Goal: Navigation & Orientation: Understand site structure

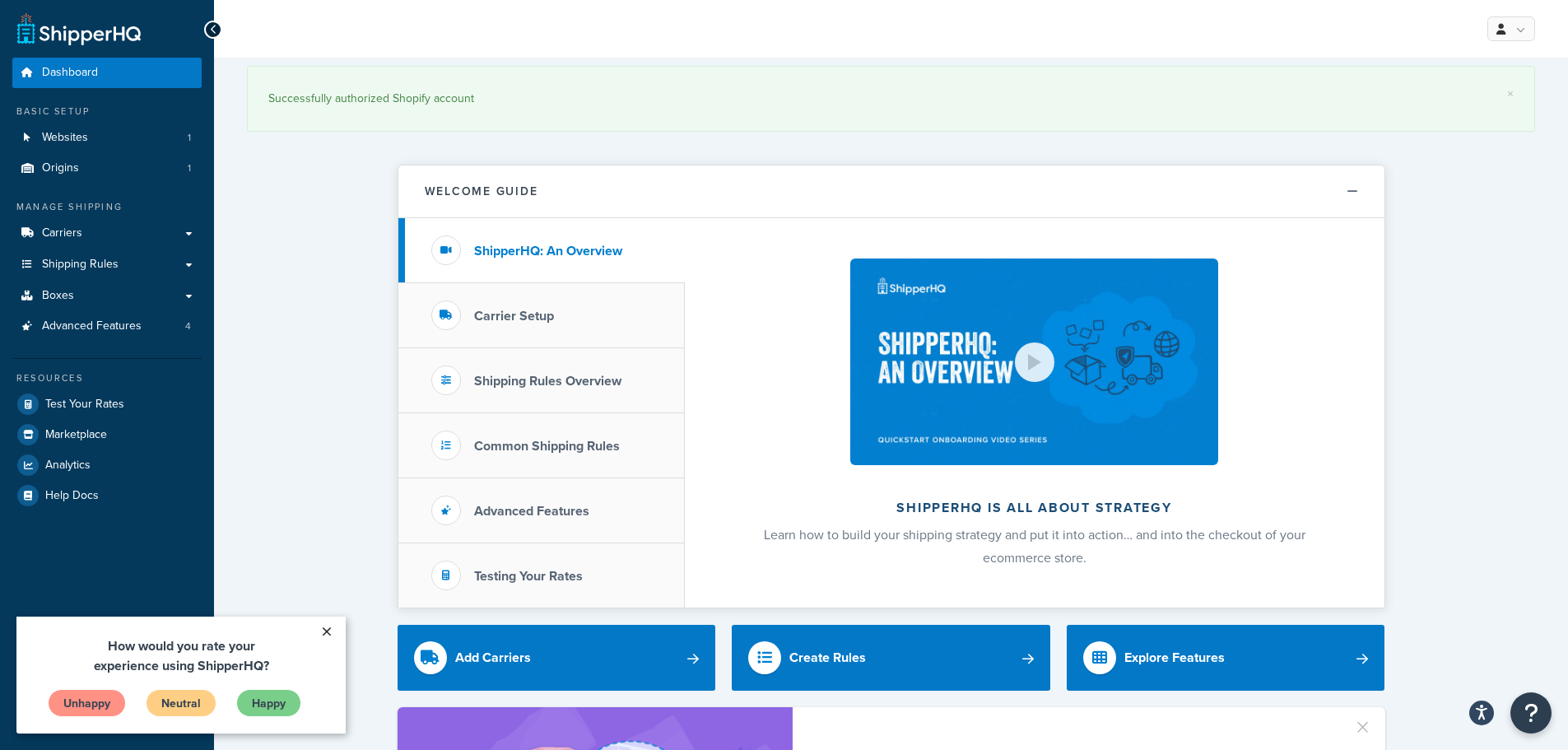
click at [316, 635] on link "×" at bounding box center [325, 631] width 28 height 29
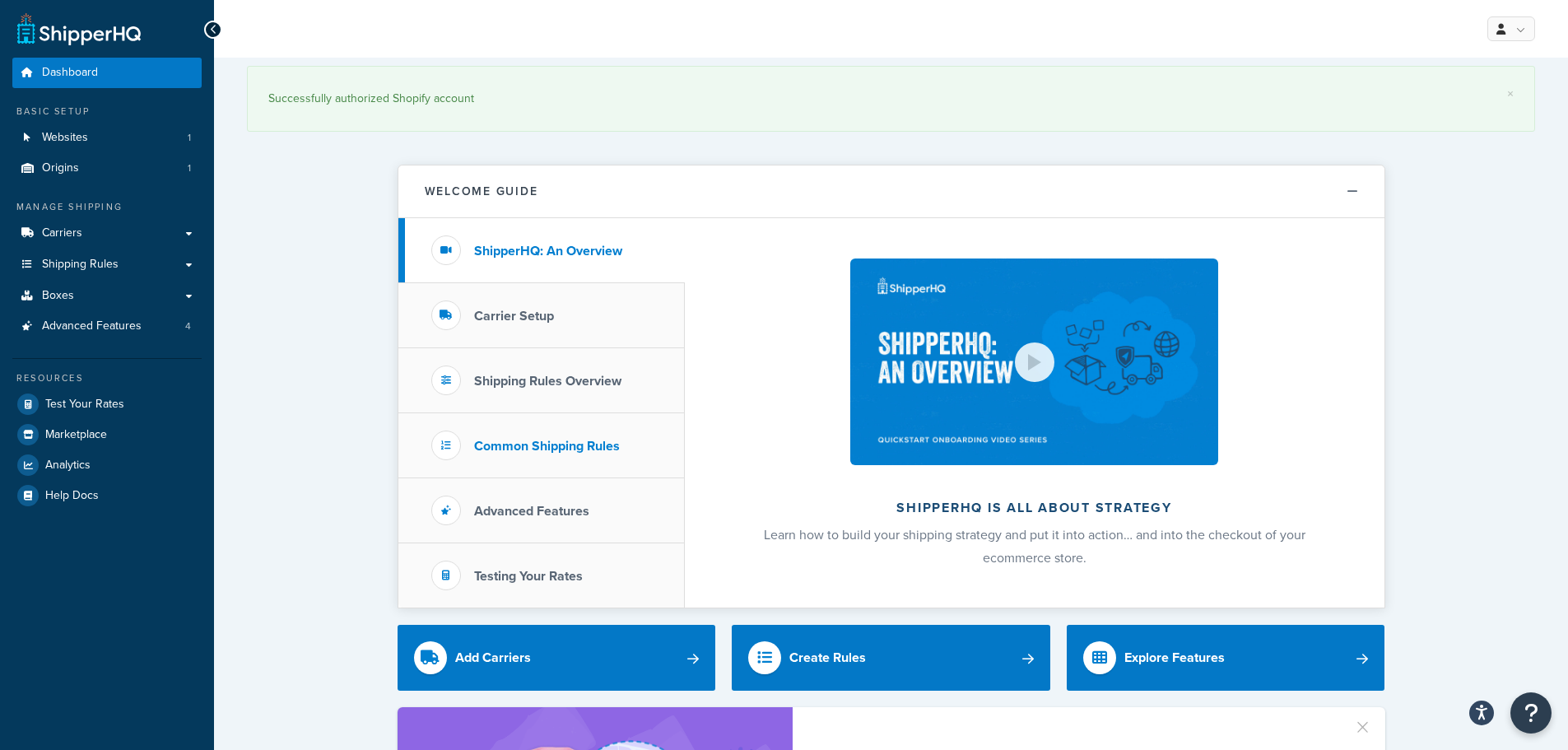
click at [502, 474] on li "Common Shipping Rules" at bounding box center [541, 446] width 286 height 65
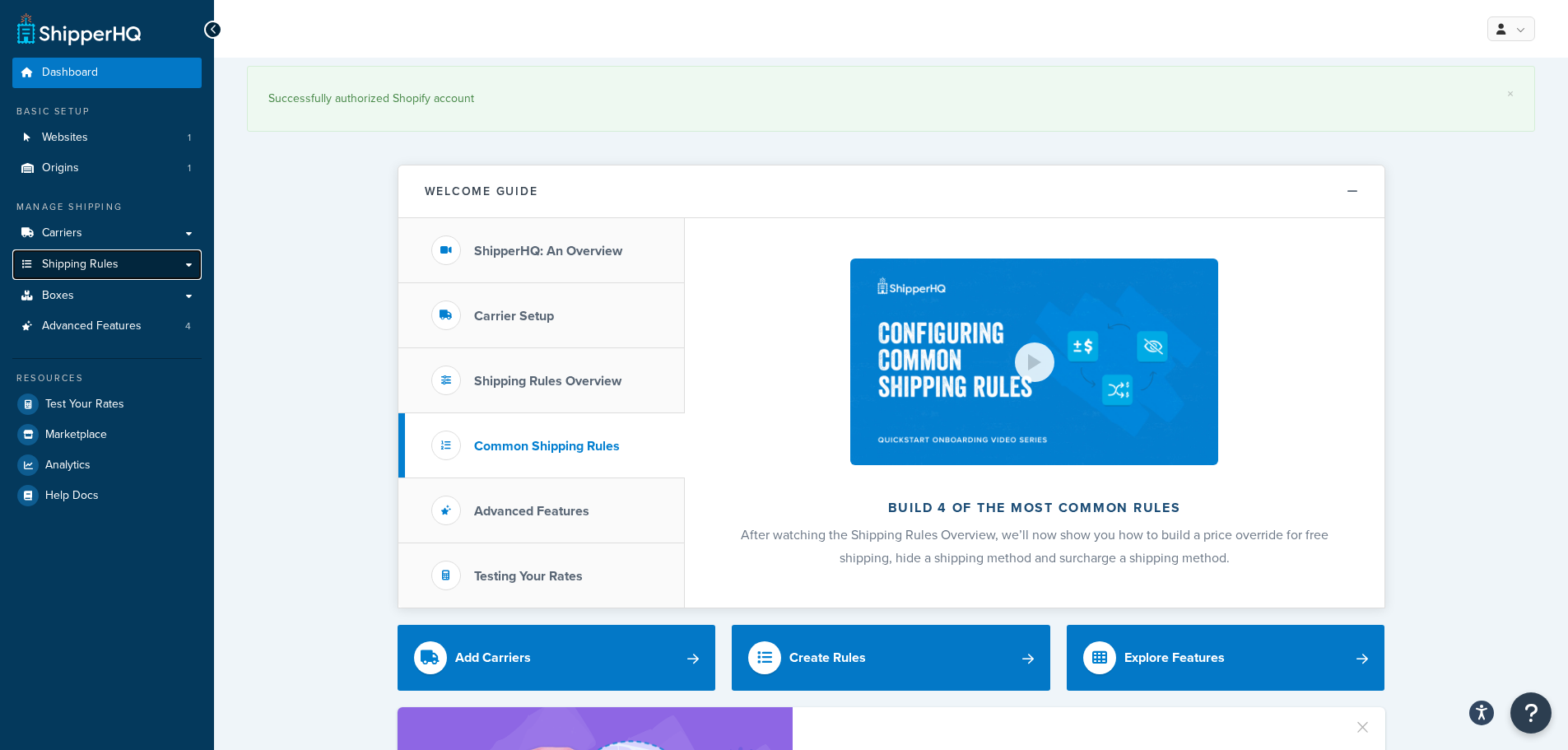
click at [120, 268] on link "Shipping Rules" at bounding box center [107, 264] width 189 height 30
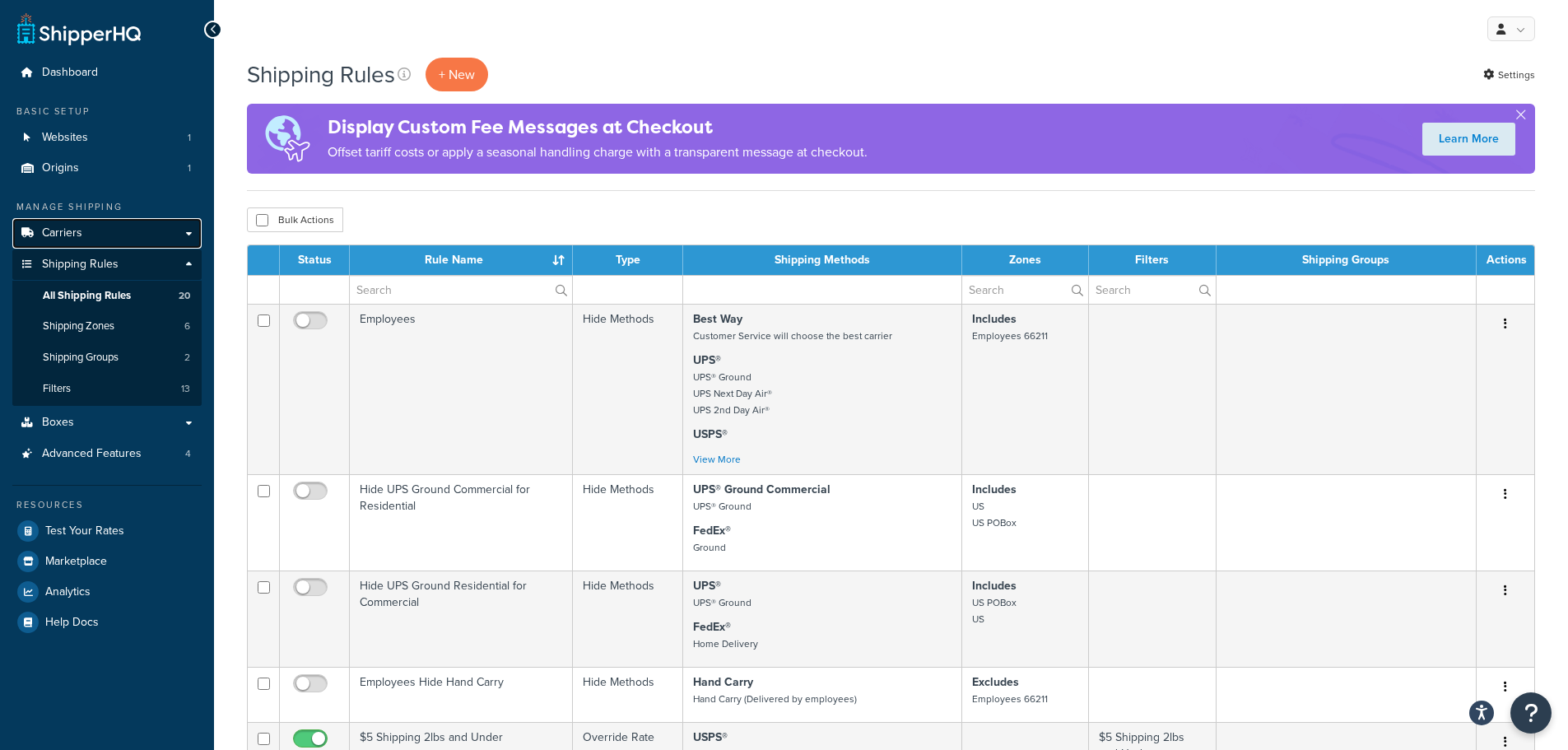
click at [83, 238] on link "Carriers" at bounding box center [107, 233] width 189 height 30
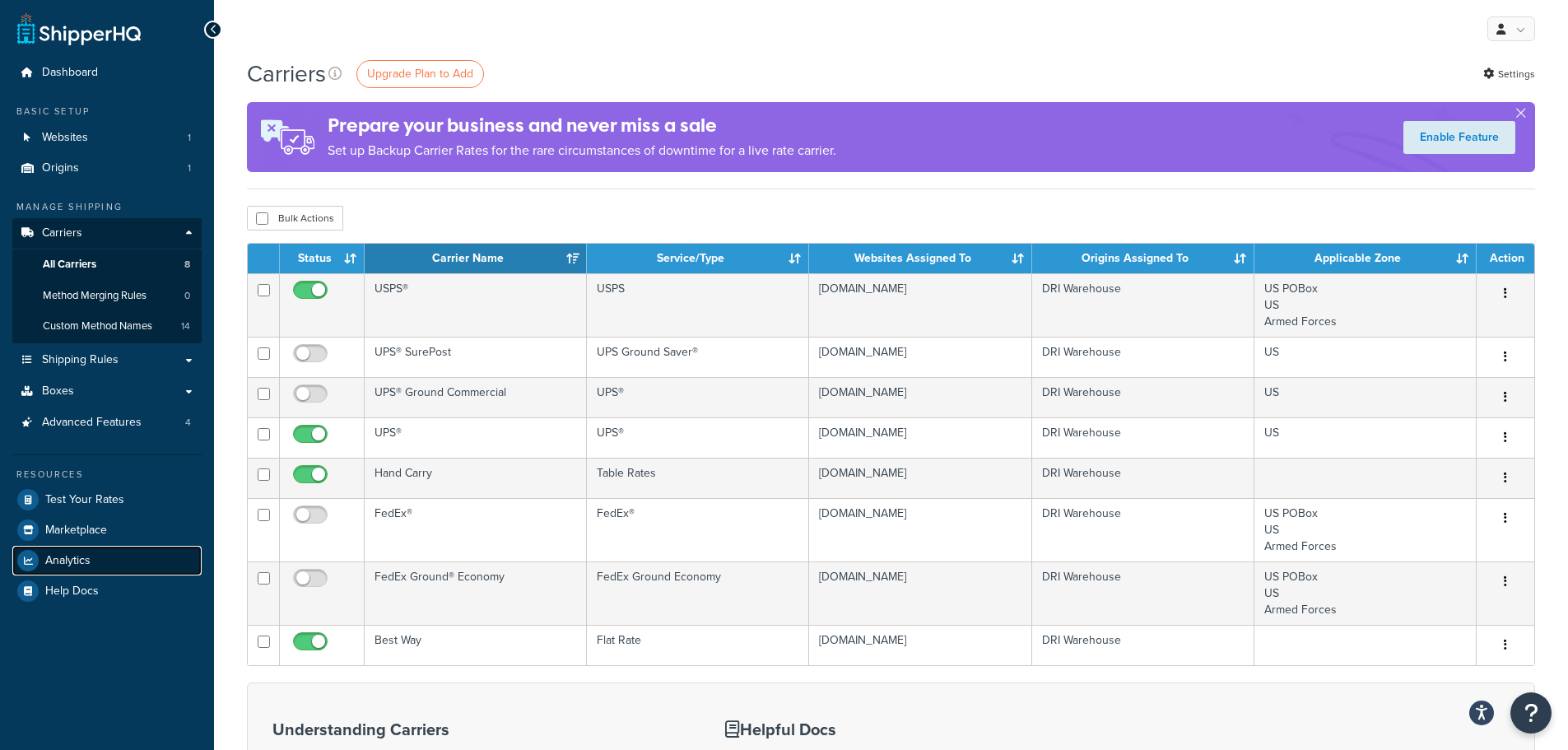
click at [88, 560] on span "Analytics" at bounding box center [68, 561] width 45 height 14
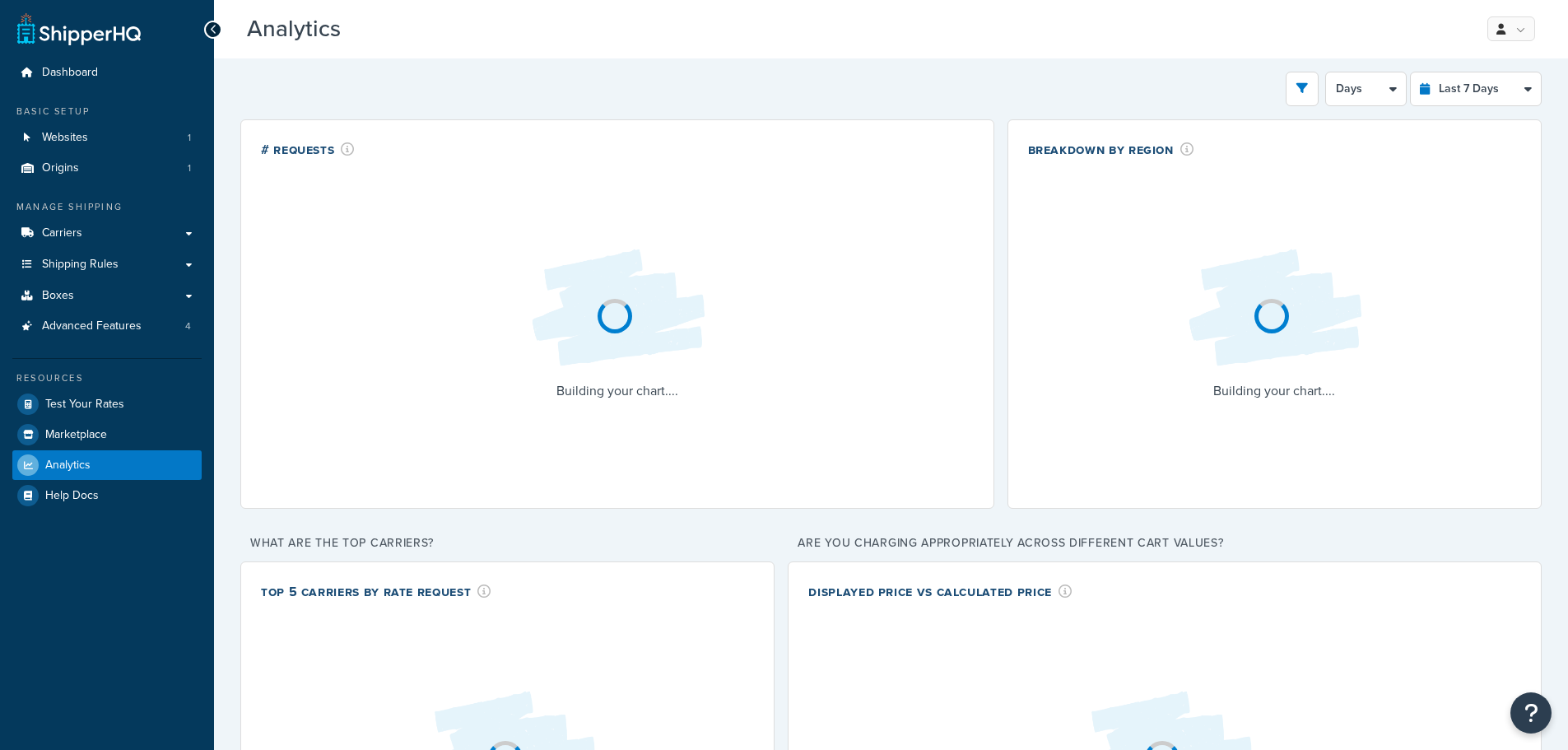
select select "last_7_days"
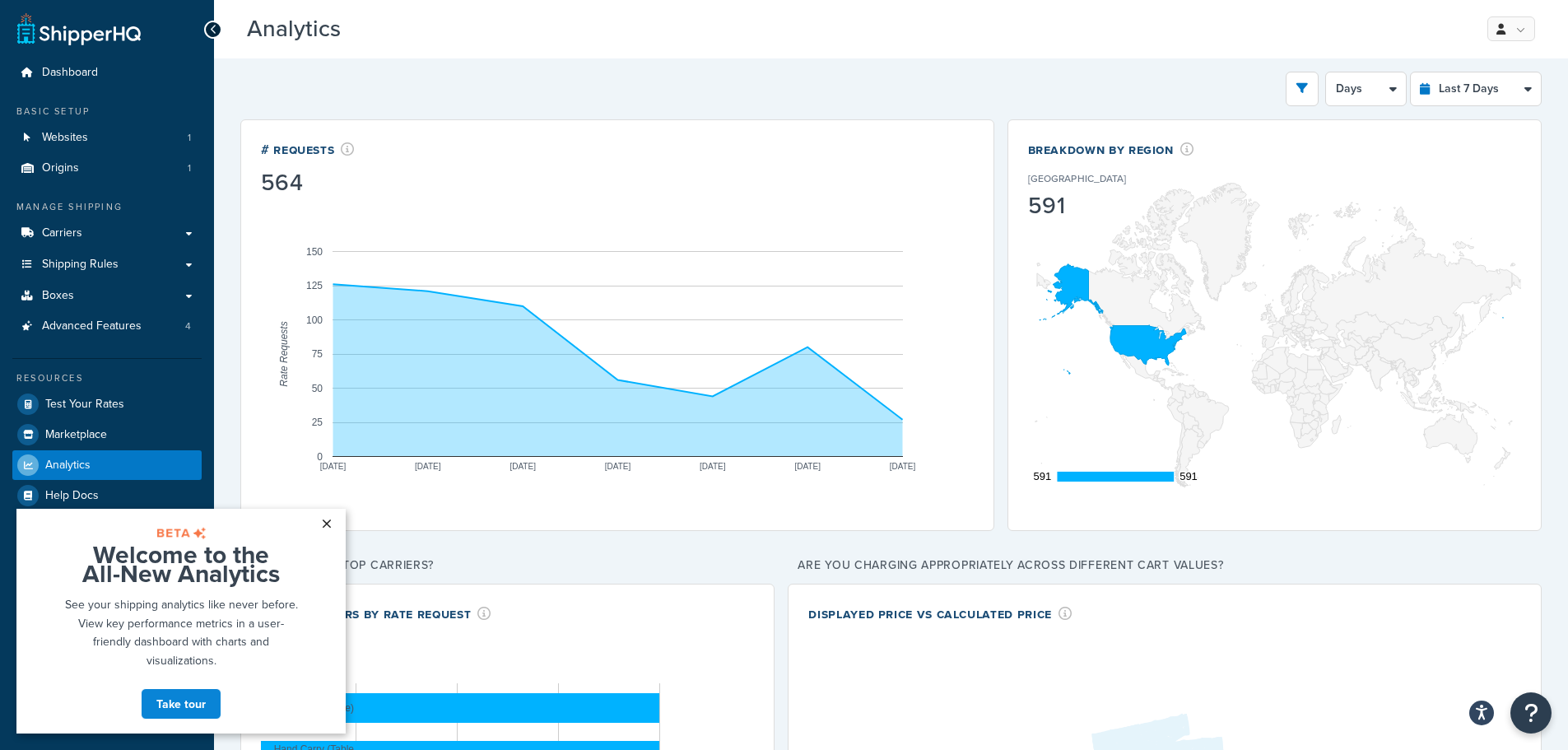
click at [328, 525] on link "×" at bounding box center [325, 524] width 28 height 29
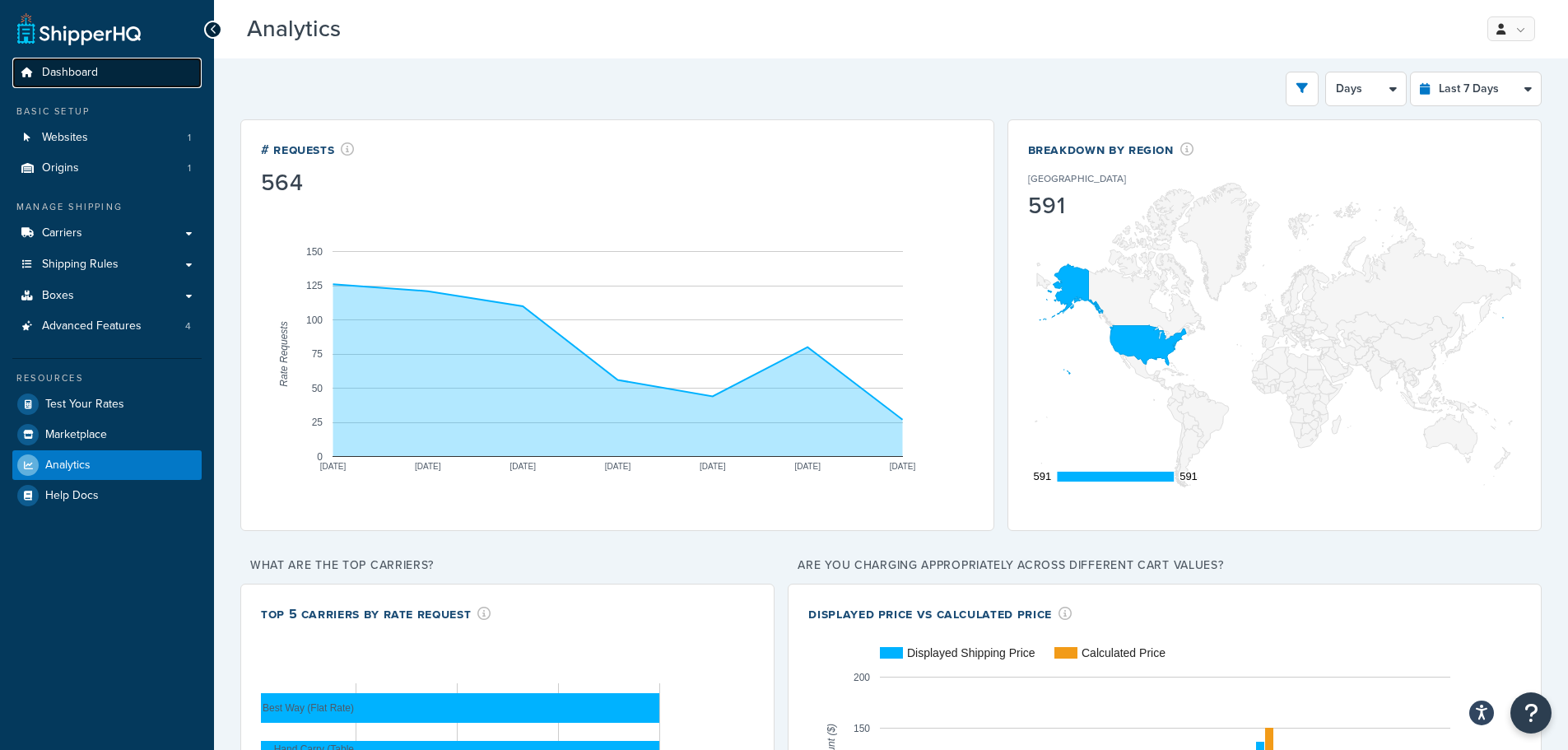
click at [111, 58] on link "Dashboard" at bounding box center [107, 73] width 189 height 30
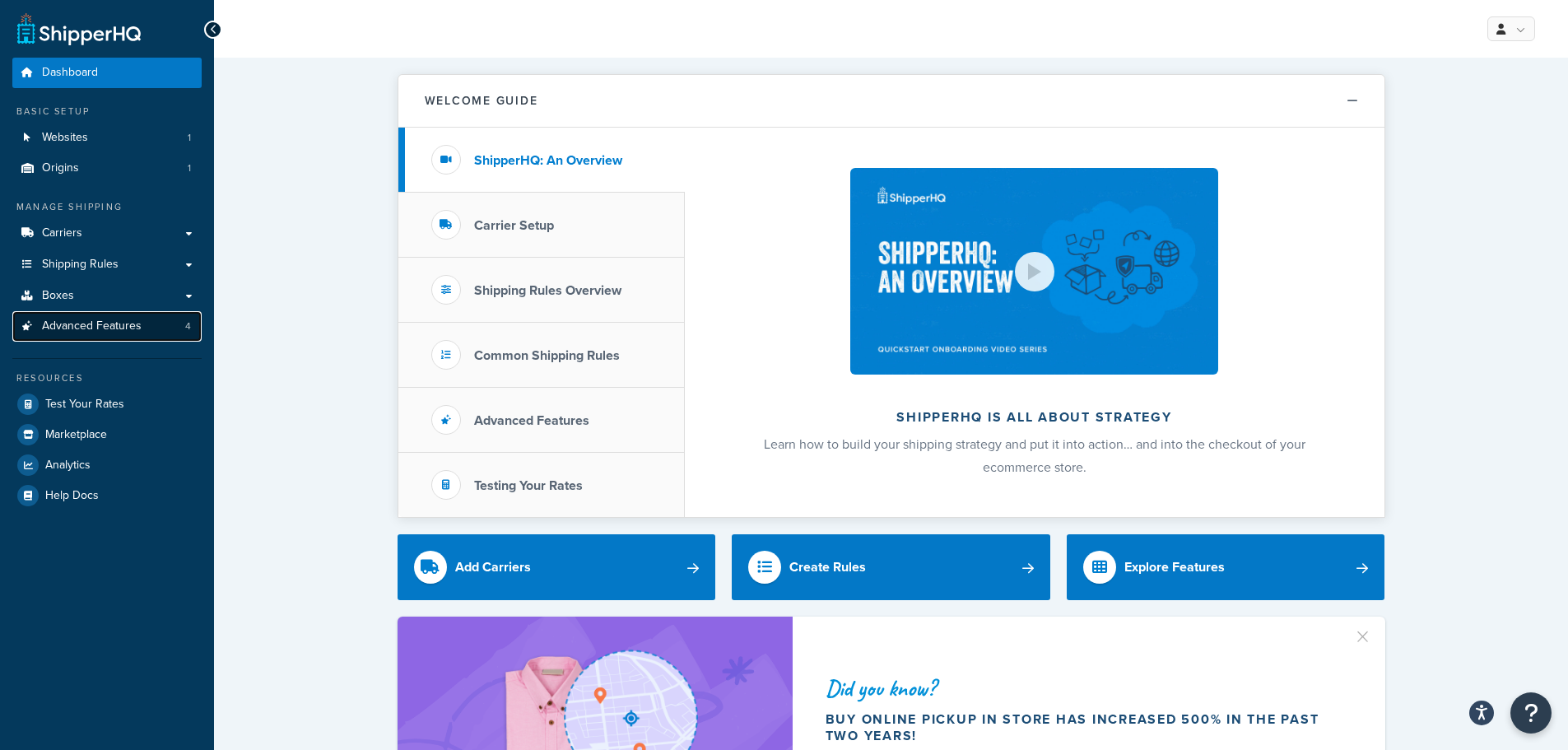
click at [85, 324] on span "Advanced Features" at bounding box center [92, 326] width 100 height 14
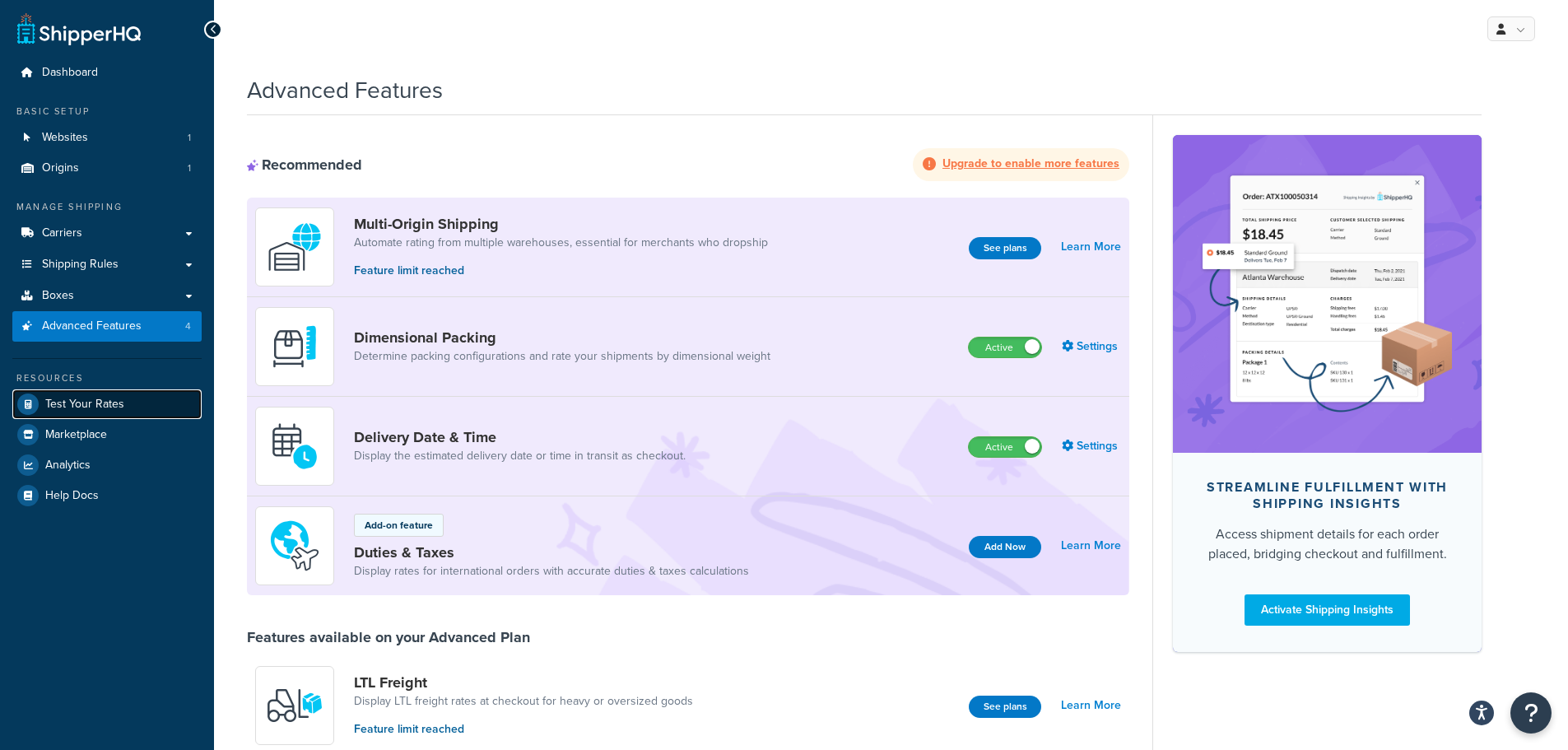
click at [93, 405] on span "Test Your Rates" at bounding box center [84, 405] width 79 height 14
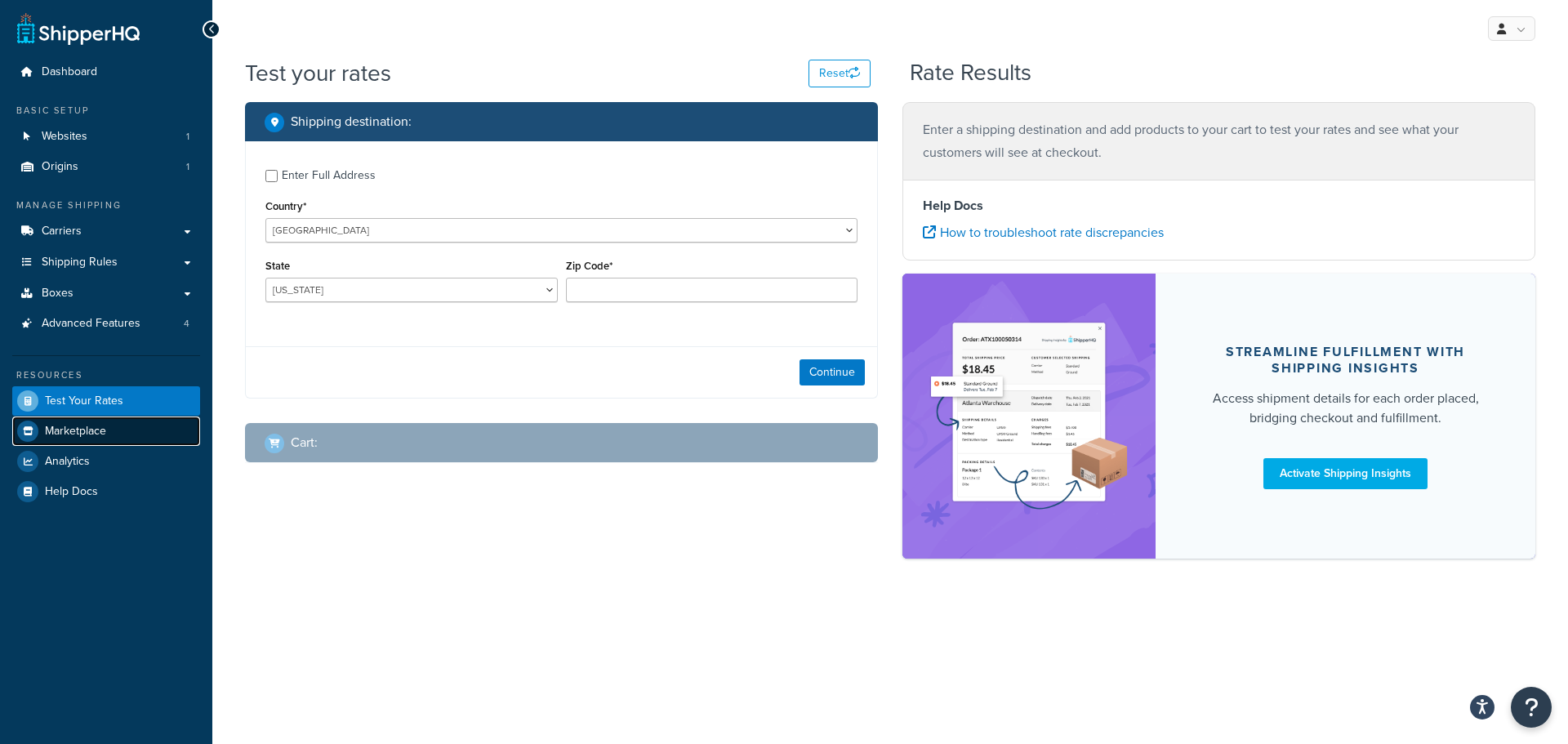
click at [76, 430] on span "Marketplace" at bounding box center [75, 432] width 61 height 14
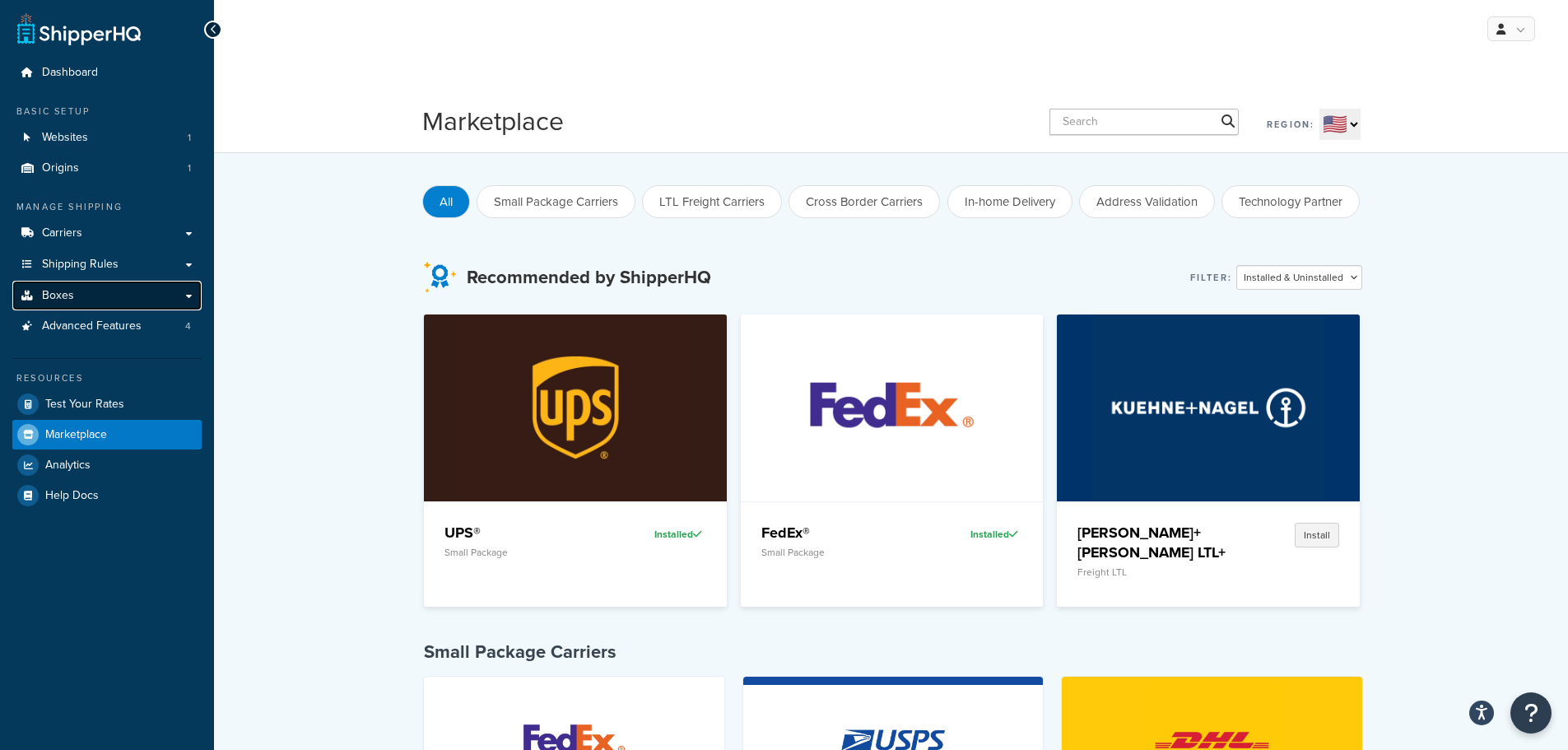
click at [86, 291] on link "Boxes" at bounding box center [107, 295] width 189 height 30
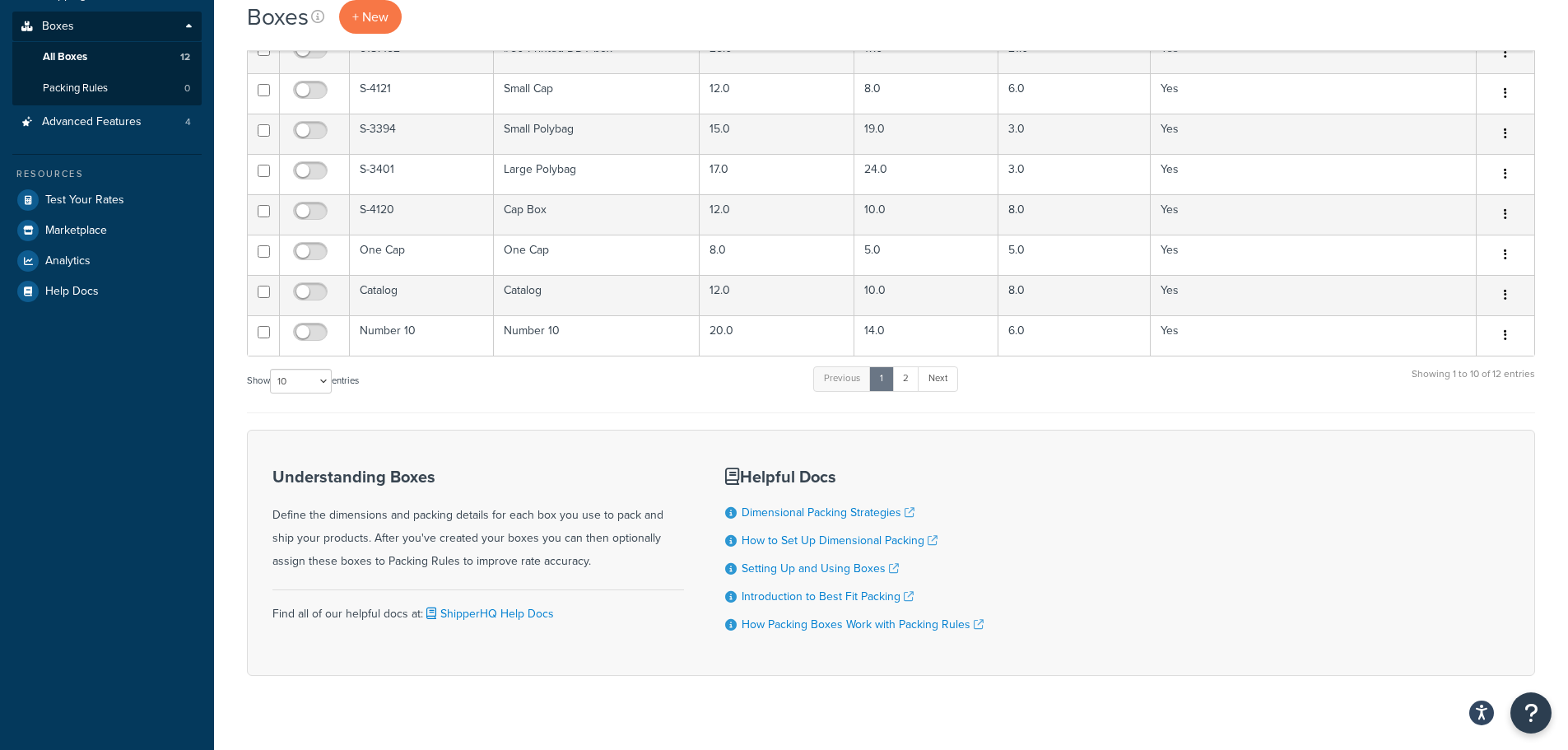
scroll to position [294, 0]
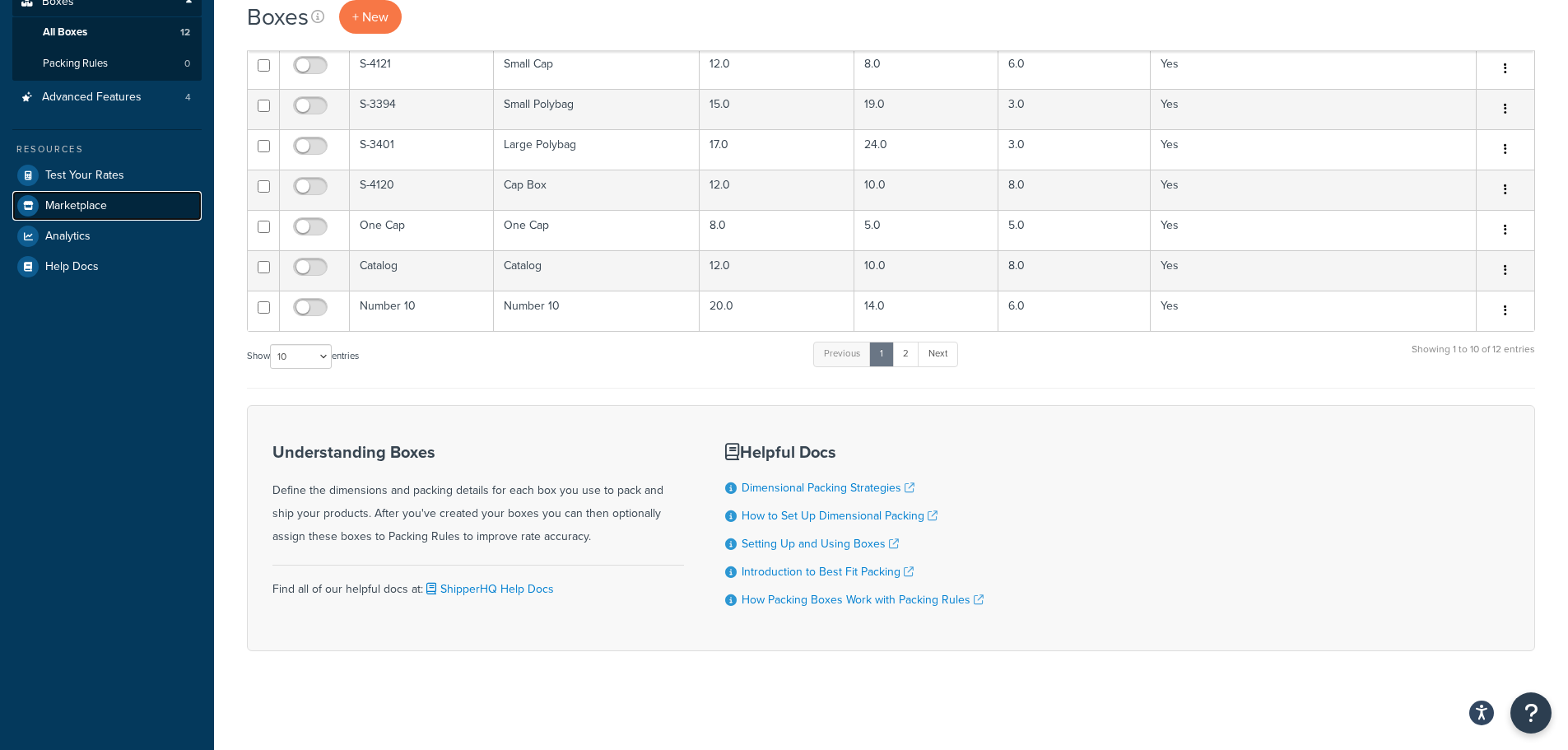
click at [56, 203] on span "Marketplace" at bounding box center [75, 206] width 62 height 14
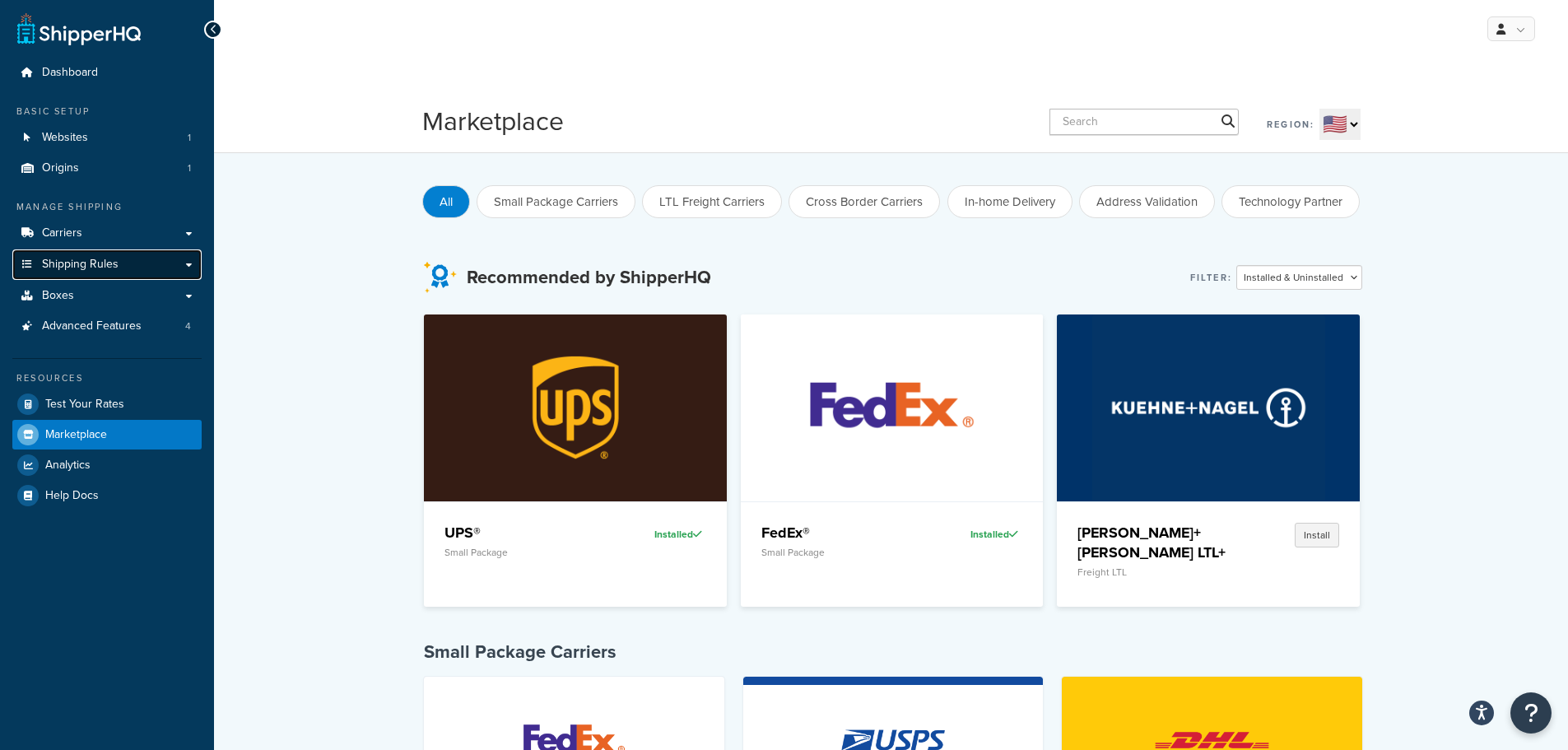
click at [72, 261] on span "Shipping Rules" at bounding box center [80, 265] width 76 height 14
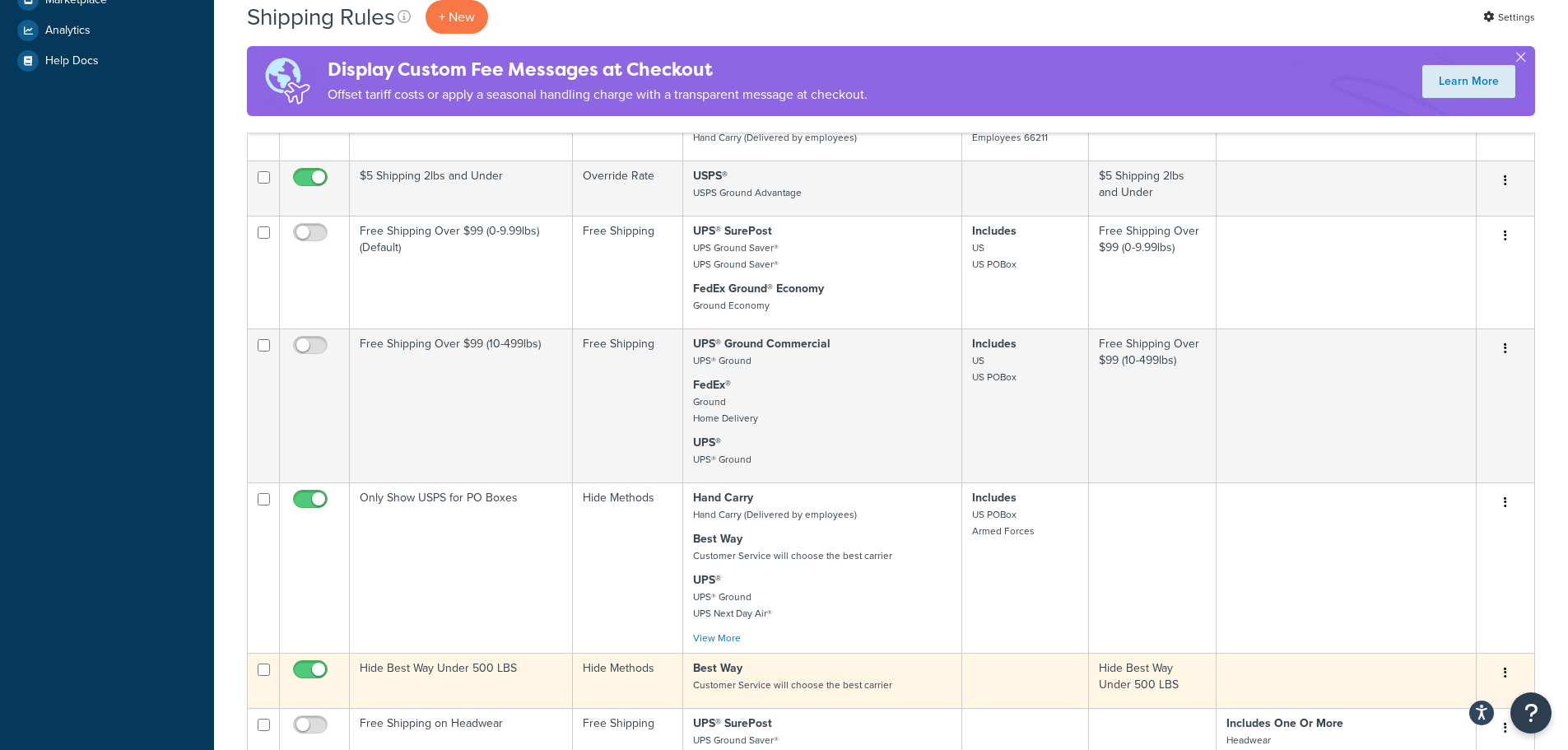
scroll to position [906, 0]
